Goal: Task Accomplishment & Management: Manage account settings

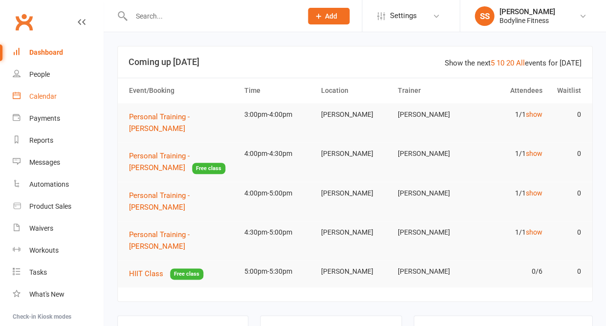
click at [45, 97] on div "Calendar" at bounding box center [42, 96] width 27 height 8
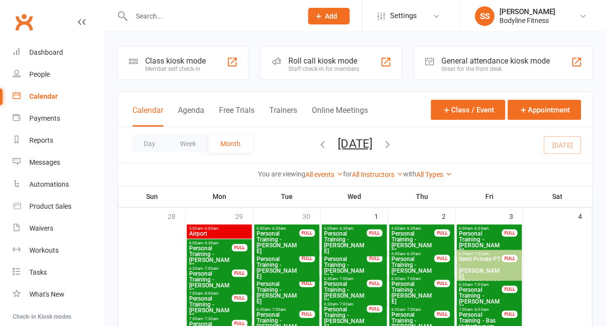
scroll to position [13, 0]
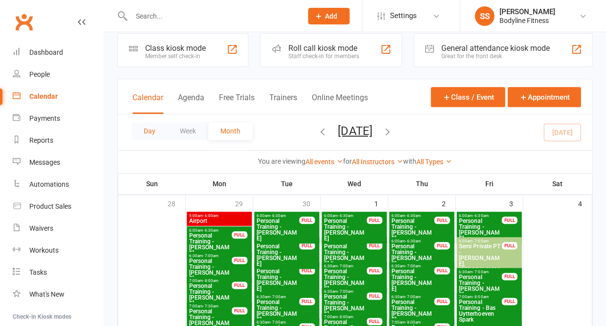
click at [147, 129] on button "Day" at bounding box center [149, 131] width 36 height 18
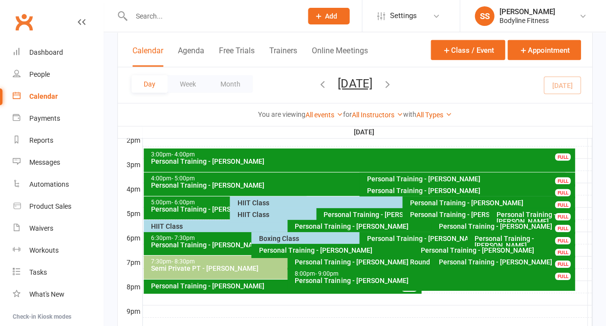
scroll to position [418, 0]
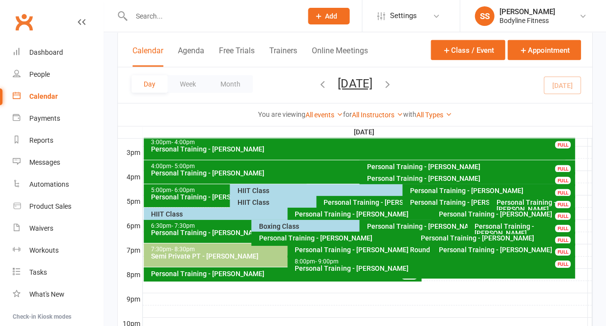
click at [244, 190] on div "HIIT Class" at bounding box center [399, 190] width 326 height 7
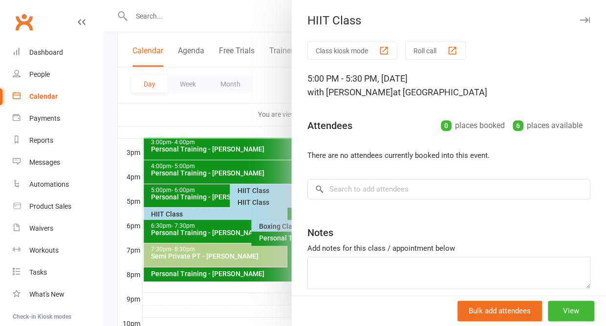
click at [582, 21] on icon "button" at bounding box center [584, 20] width 10 height 6
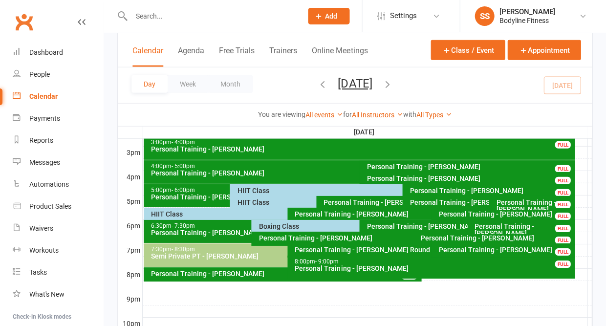
click at [260, 203] on div "HIIT Class" at bounding box center [313, 202] width 154 height 7
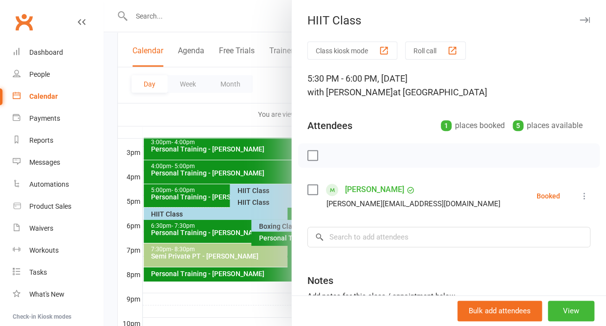
click at [584, 20] on icon "button" at bounding box center [584, 20] width 10 height 6
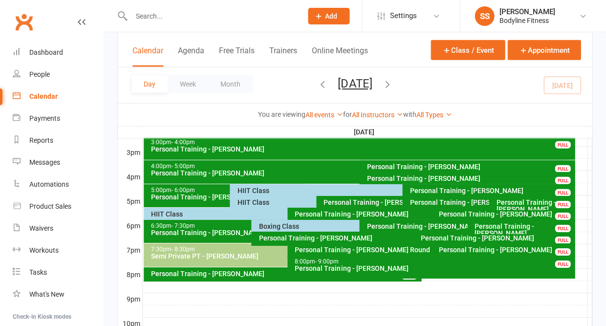
click at [199, 217] on div "HIIT Class" at bounding box center [284, 214] width 269 height 7
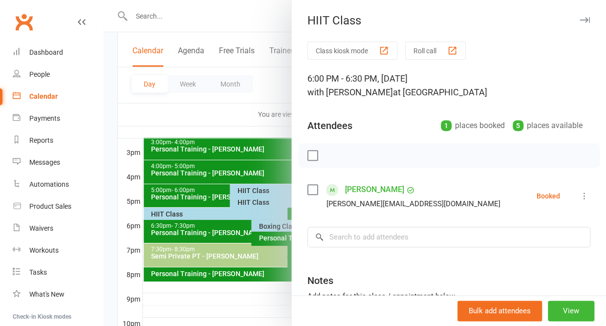
click at [585, 17] on icon "button" at bounding box center [584, 20] width 10 height 6
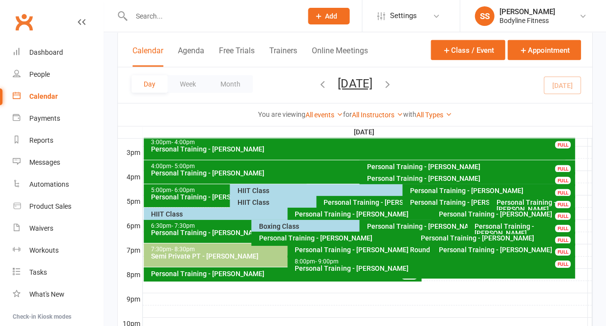
click at [299, 228] on div "Boxing Class" at bounding box center [356, 226] width 197 height 7
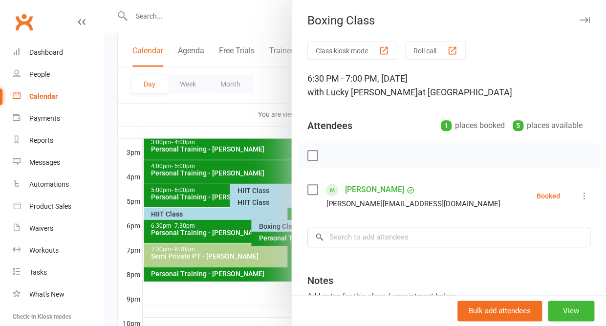
click at [584, 15] on button "button" at bounding box center [584, 20] width 12 height 12
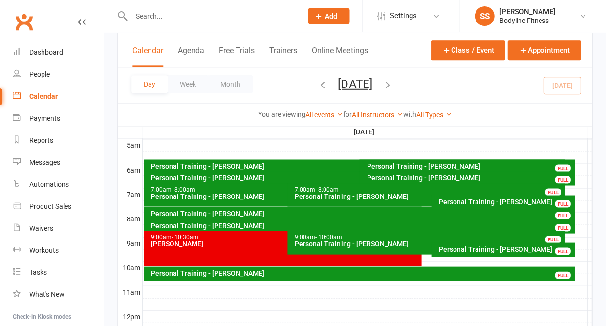
scroll to position [181, 0]
click at [53, 72] on link "People" at bounding box center [58, 75] width 90 height 22
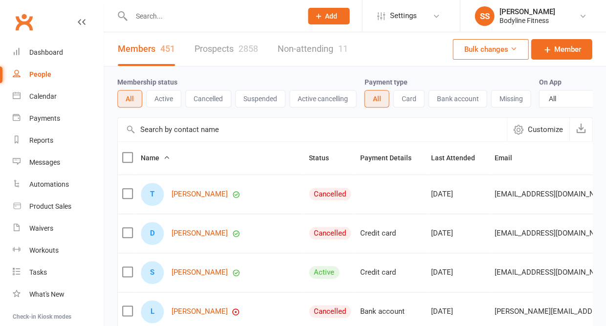
click at [240, 56] on link "Prospects 2858" at bounding box center [226, 49] width 64 height 34
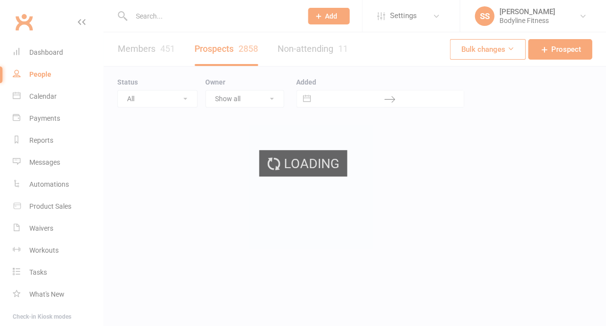
select select "50"
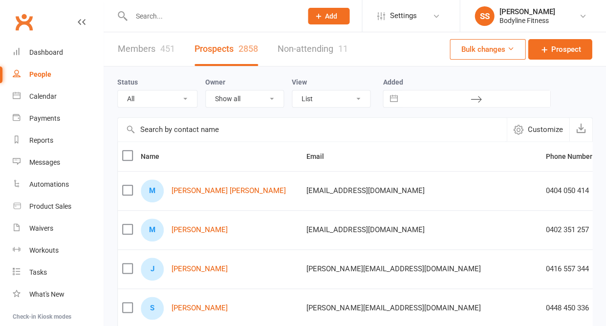
select select "New Lead"
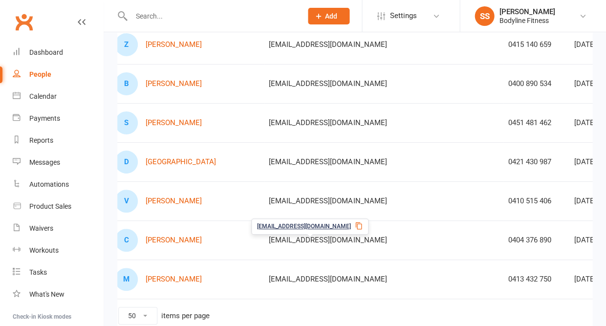
scroll to position [0, 62]
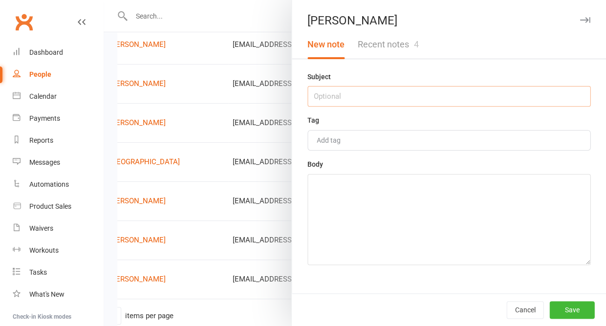
click at [440, 100] on input "text" at bounding box center [448, 96] width 283 height 21
type input "13/10 - no answer"
click at [408, 217] on textarea at bounding box center [448, 219] width 283 height 91
type textarea "called back as requested and no answer"
click at [570, 308] on button "Save" at bounding box center [571, 310] width 45 height 18
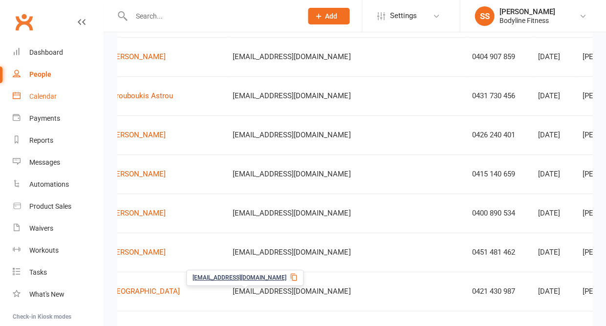
scroll to position [422, 0]
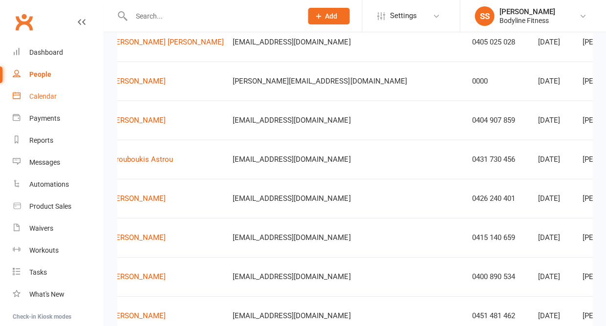
click at [52, 94] on div "Calendar" at bounding box center [42, 96] width 27 height 8
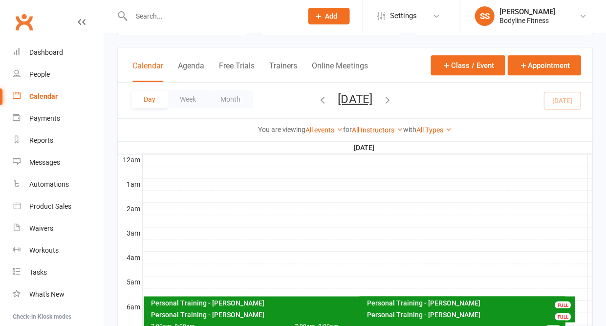
scroll to position [42, 0]
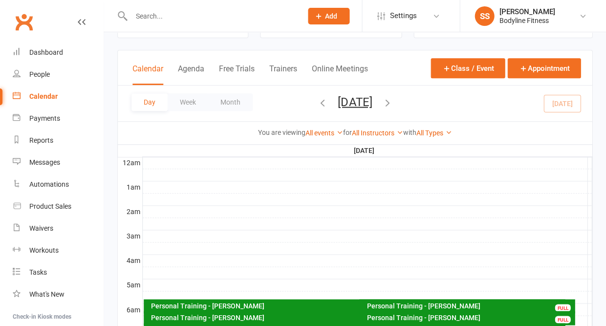
click at [392, 107] on icon "button" at bounding box center [386, 102] width 11 height 11
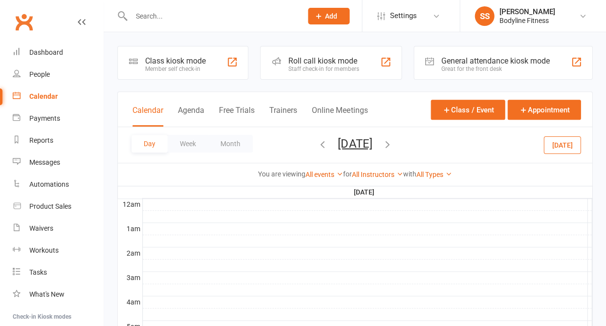
scroll to position [0, 0]
click at [558, 148] on button "[DATE]" at bounding box center [561, 145] width 37 height 18
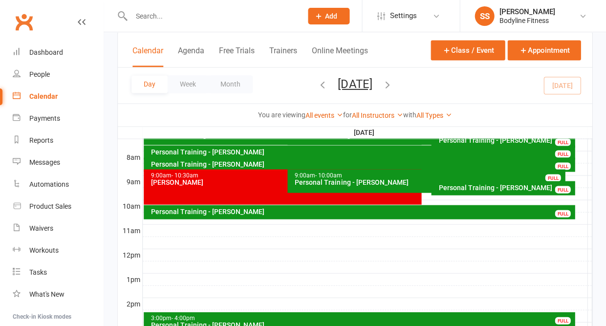
scroll to position [246, 0]
